Goal: Task Accomplishment & Management: Manage account settings

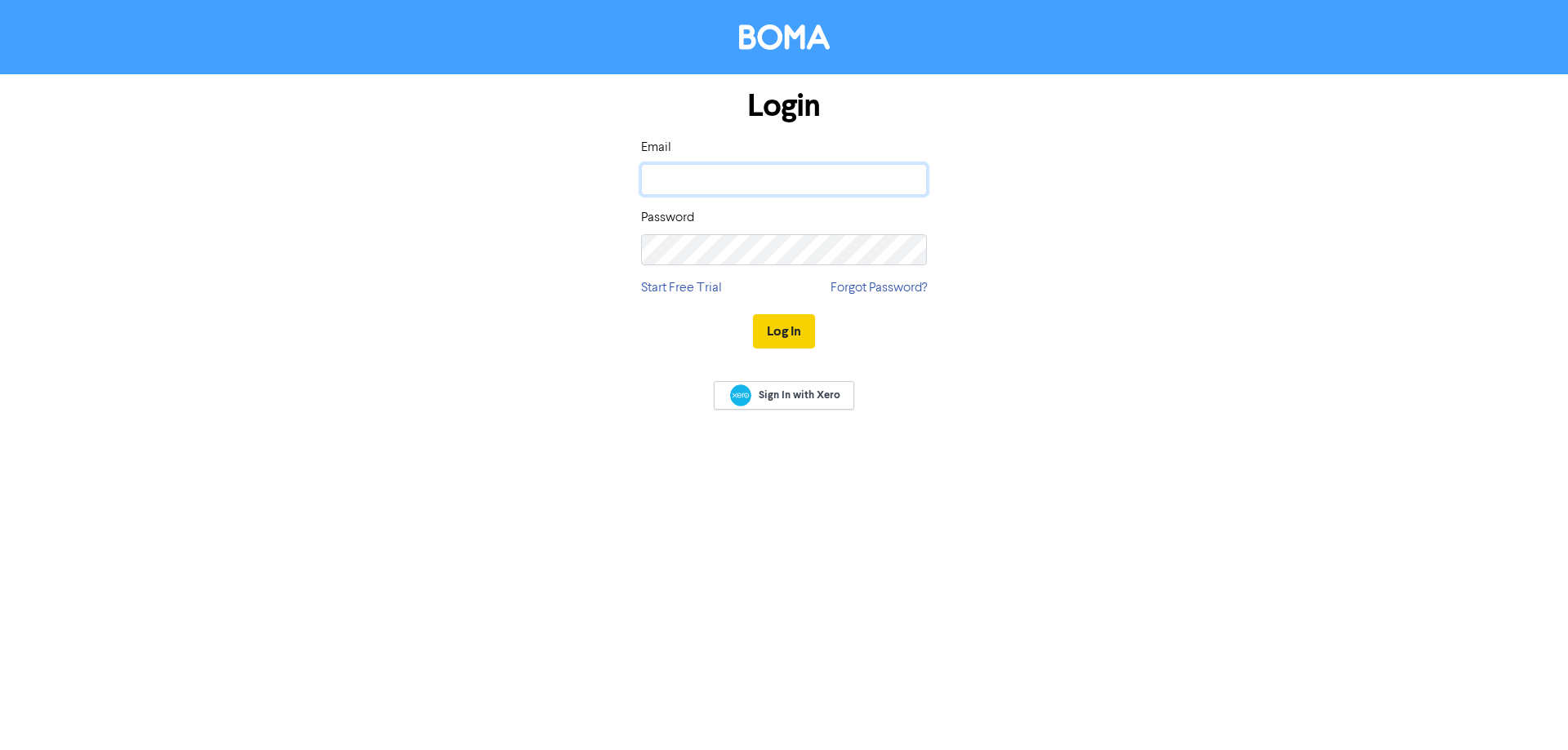
type input "[PERSON_NAME][EMAIL_ADDRESS][DOMAIN_NAME]"
click at [772, 340] on button "Log In" at bounding box center [783, 332] width 62 height 35
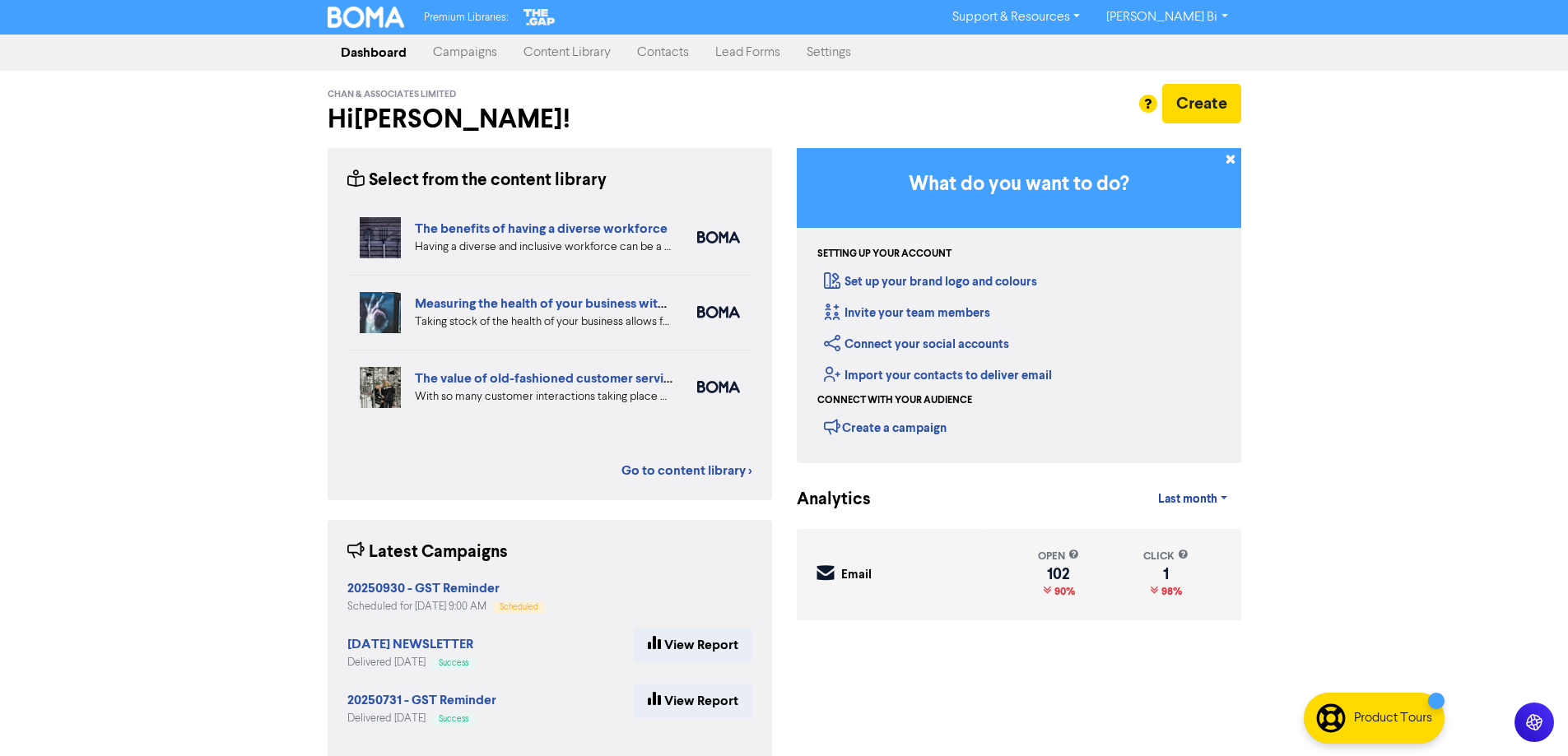
click at [648, 53] on link "Contacts" at bounding box center [663, 53] width 78 height 33
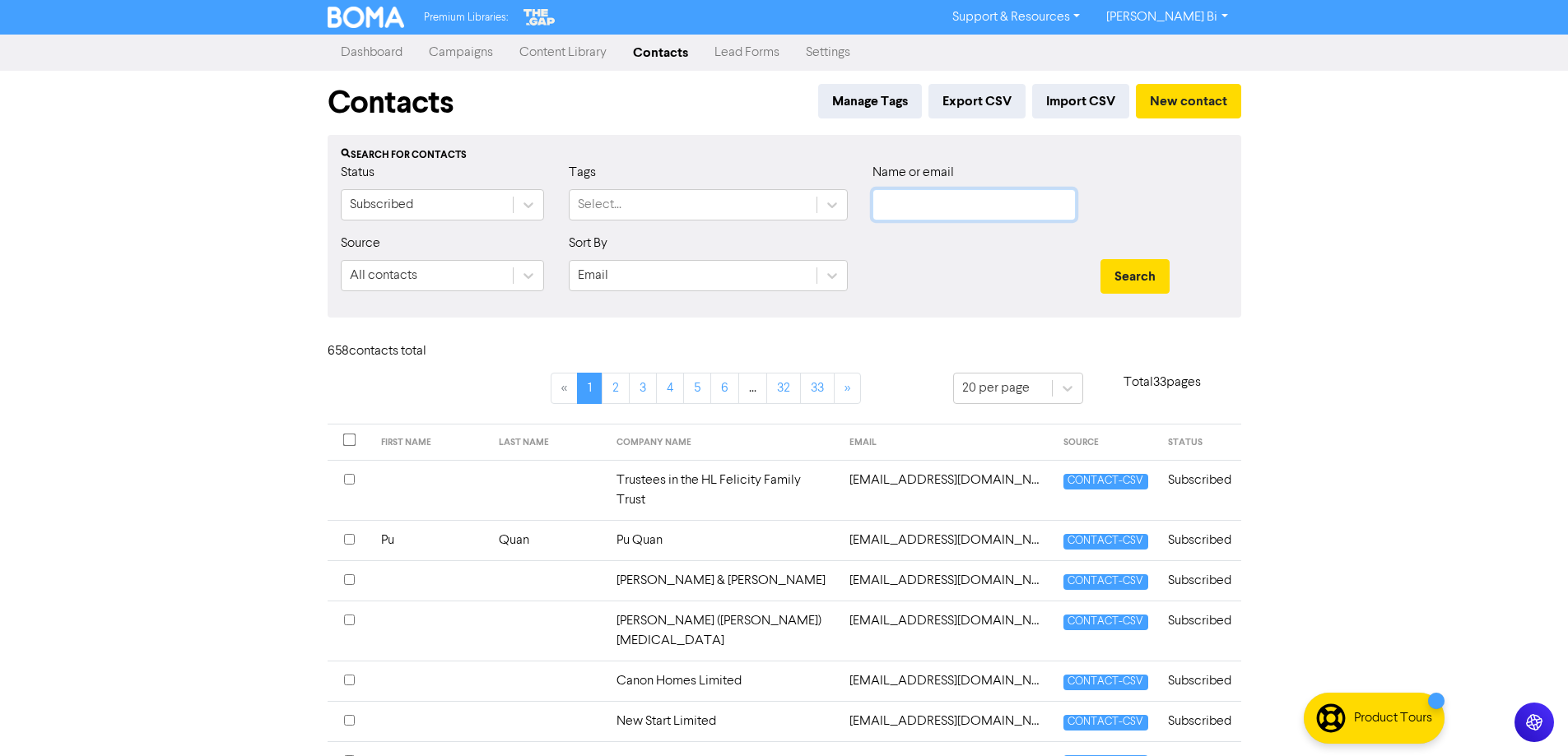
click at [919, 214] on input "text" at bounding box center [974, 205] width 203 height 32
paste input "[EMAIL_ADDRESS][DOMAIN_NAME]"
type input "[EMAIL_ADDRESS][DOMAIN_NAME]"
click at [1115, 278] on button "Search" at bounding box center [1135, 277] width 69 height 35
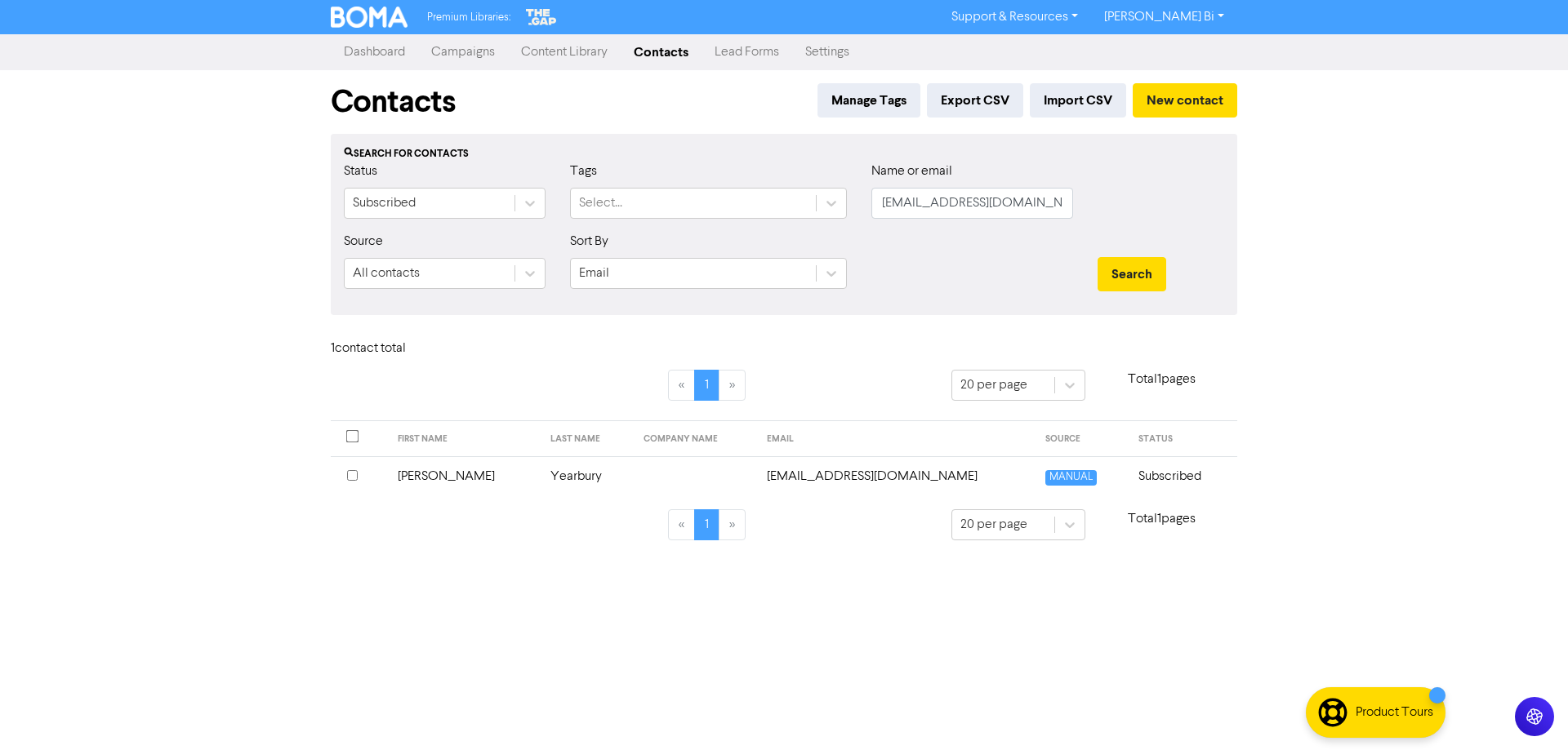
click at [348, 471] on input "checkbox" at bounding box center [352, 475] width 11 height 11
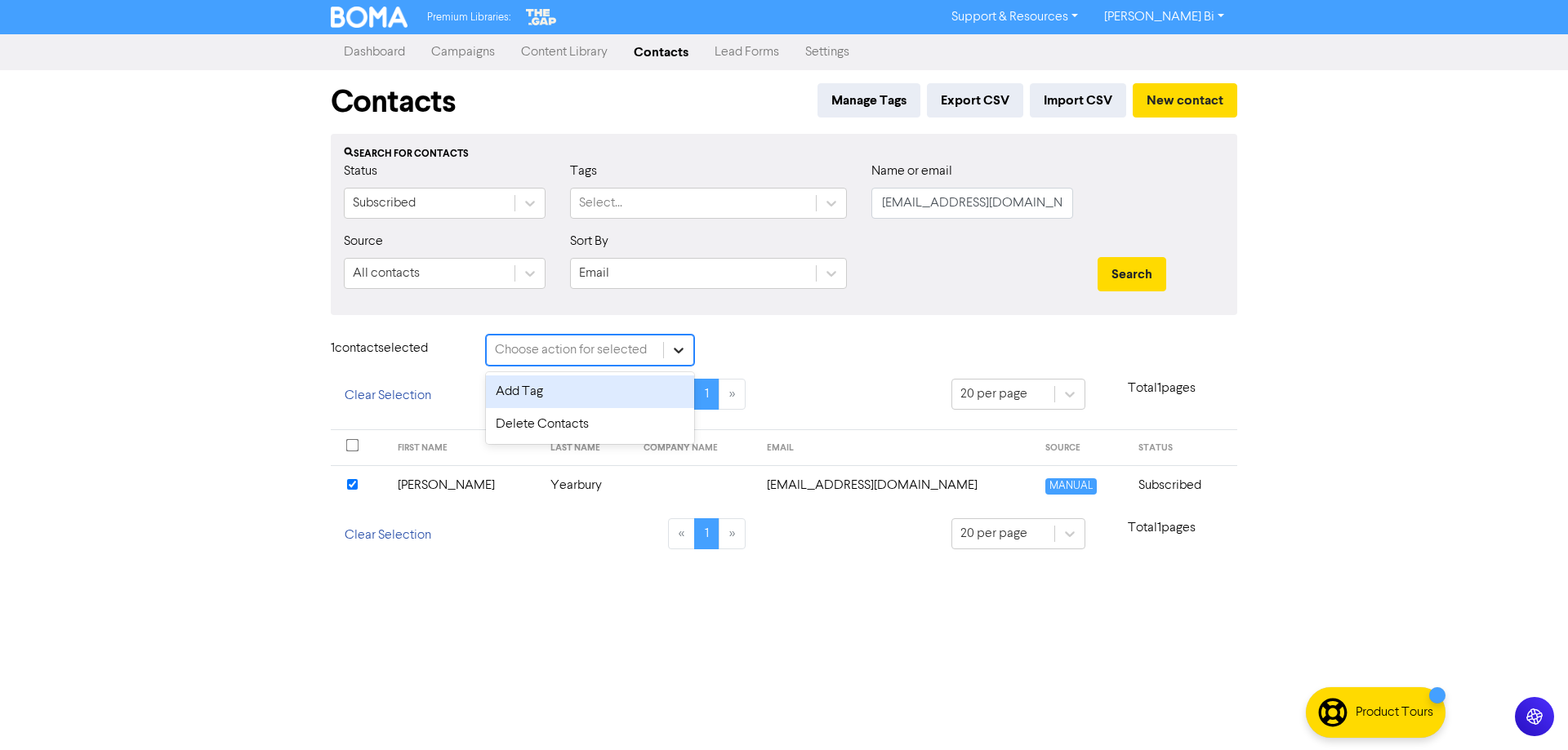
click at [680, 346] on icon at bounding box center [678, 351] width 17 height 17
click at [593, 426] on div "Delete Contacts" at bounding box center [590, 425] width 208 height 33
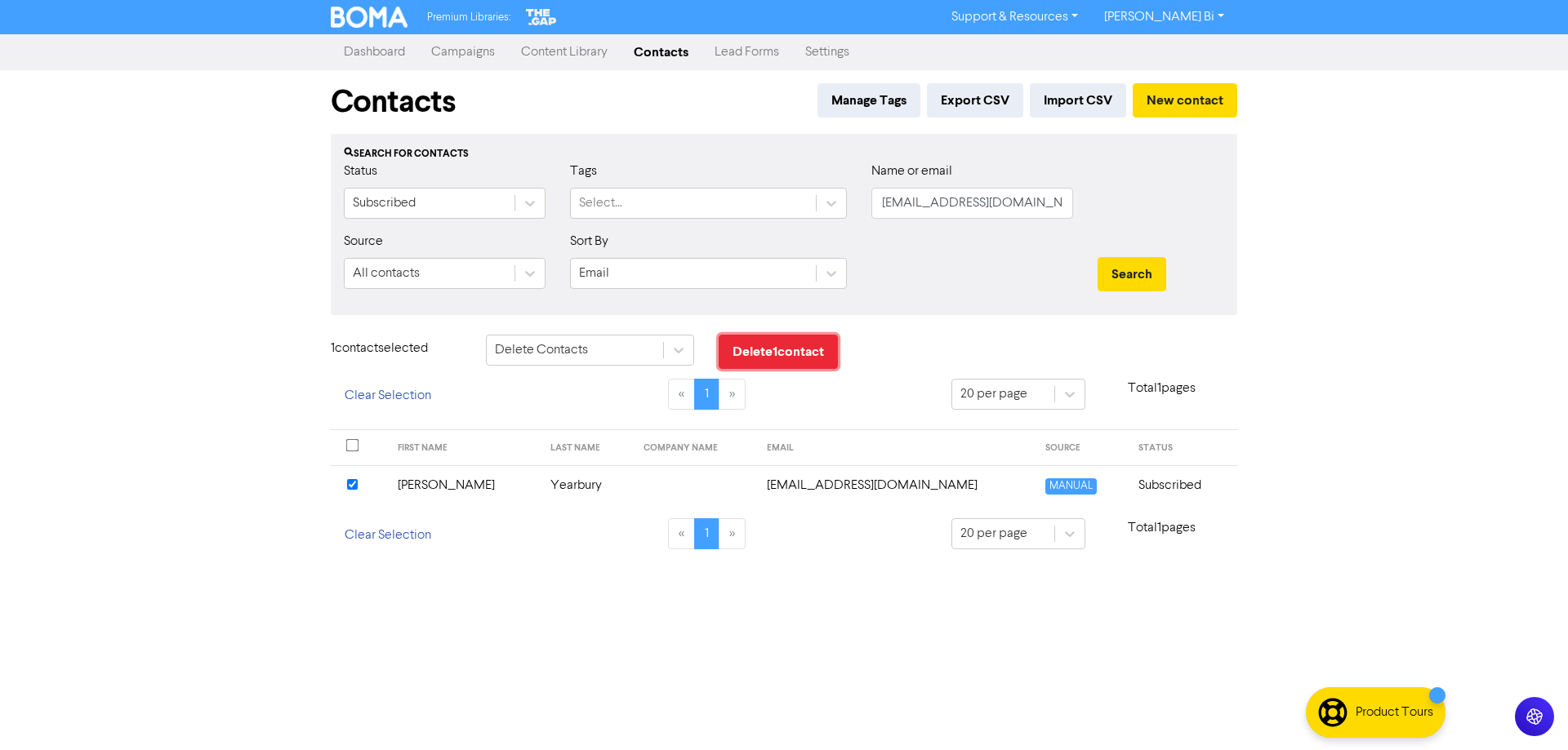
click at [788, 342] on button "Delete 1 contact" at bounding box center [778, 352] width 119 height 35
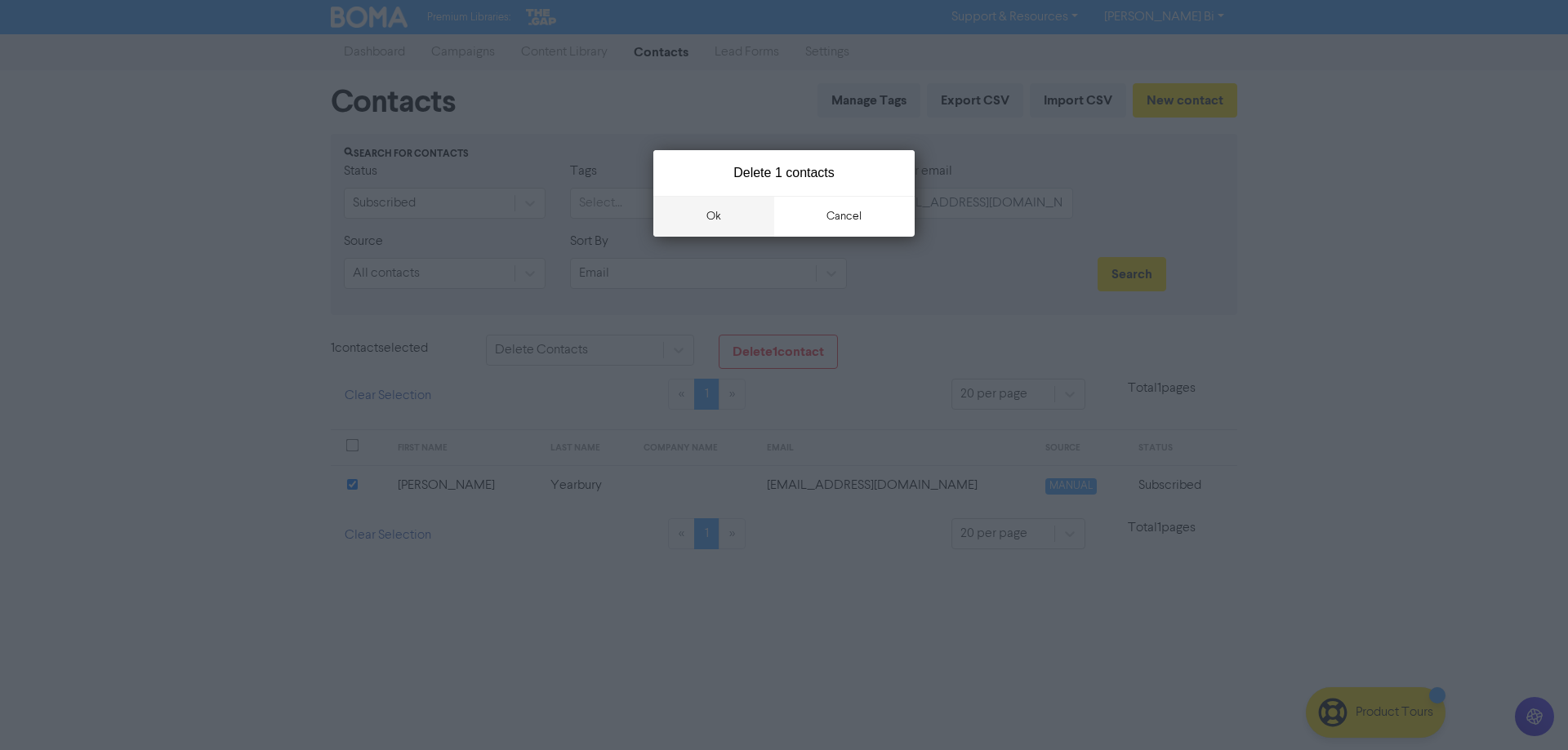
click at [706, 206] on button "ok" at bounding box center [714, 216] width 120 height 40
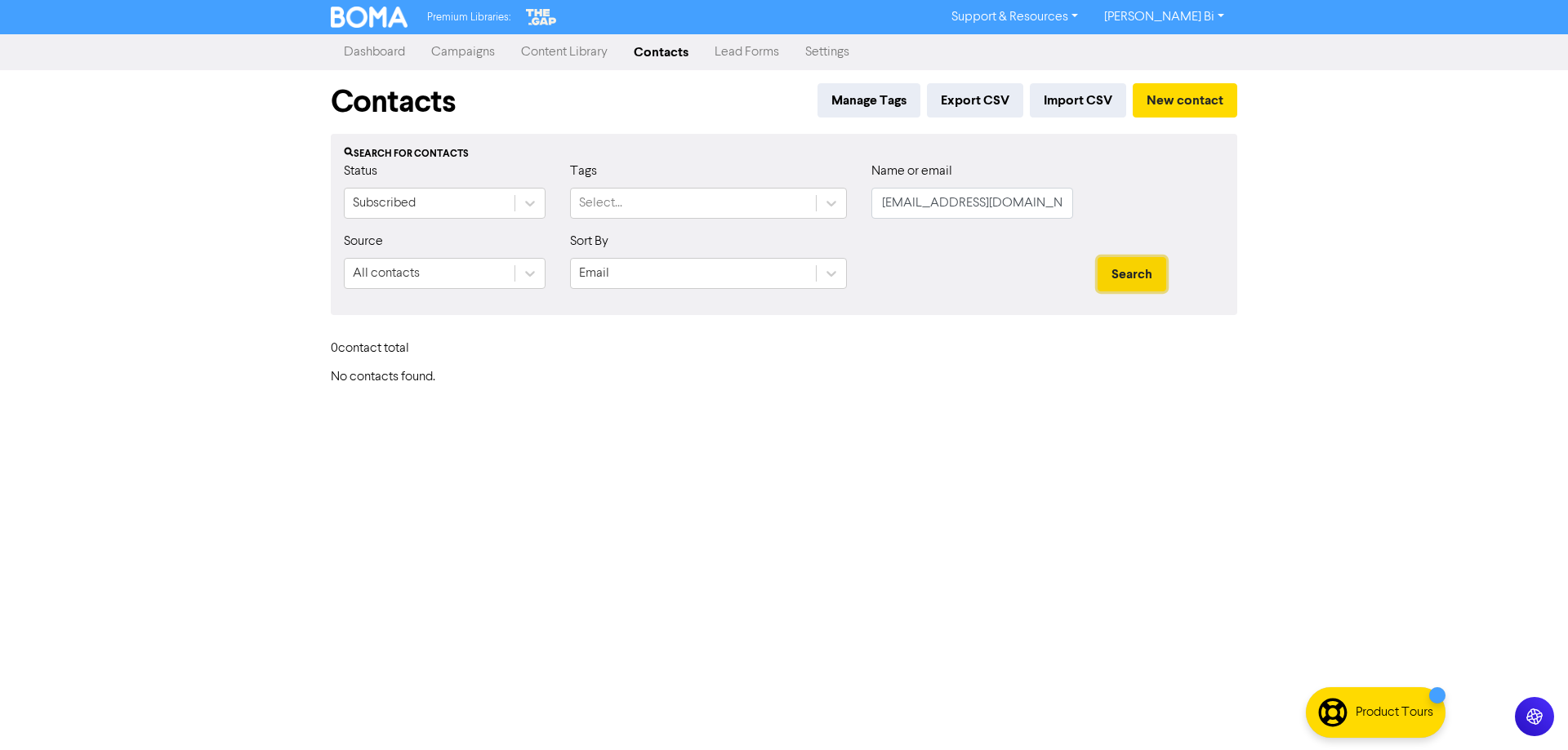
click at [1134, 271] on button "Search" at bounding box center [1131, 275] width 68 height 35
drag, startPoint x: 1060, startPoint y: 207, endPoint x: 649, endPoint y: 198, distance: 411.1
click at [649, 198] on div "Status Subscribed Tags Select... Name or email [EMAIL_ADDRESS][DOMAIN_NAME]" at bounding box center [784, 196] width 905 height 70
click at [1098, 257] on button "Search" at bounding box center [1131, 275] width 68 height 35
